Goal: Task Accomplishment & Management: Manage account settings

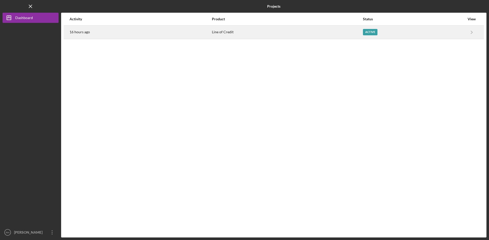
click at [366, 32] on div "Active" at bounding box center [370, 32] width 15 height 6
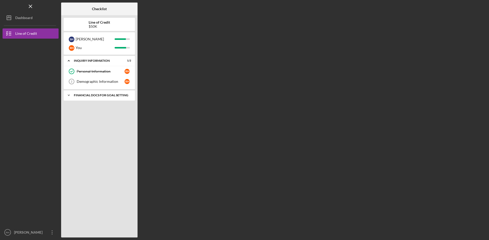
click at [108, 94] on div "Financial Docs for Goal Setting" at bounding box center [101, 95] width 55 height 3
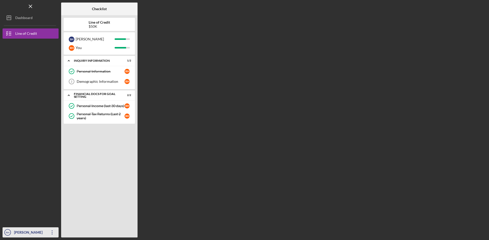
click at [46, 234] on div "[PERSON_NAME]" at bounding box center [29, 233] width 33 height 11
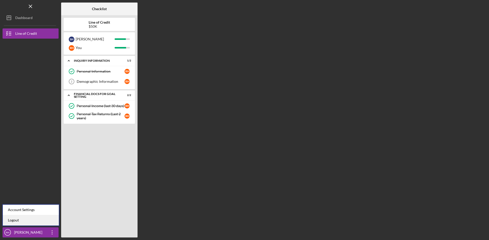
click at [19, 221] on link "Logout" at bounding box center [31, 221] width 56 height 10
